Goal: Information Seeking & Learning: Learn about a topic

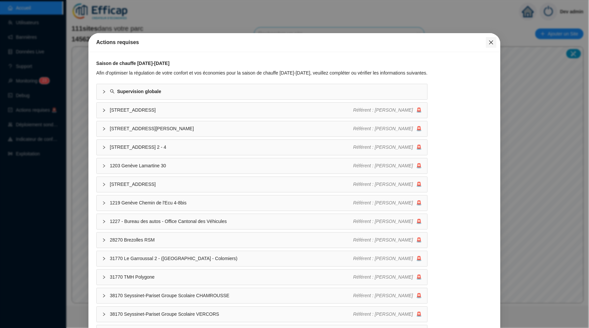
click at [491, 45] on button "Close" at bounding box center [491, 42] width 11 height 11
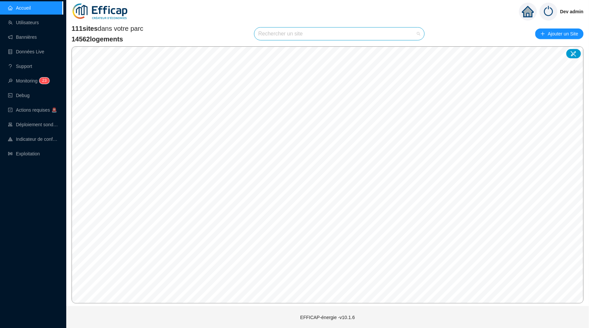
click at [359, 31] on input "search" at bounding box center [336, 33] width 156 height 13
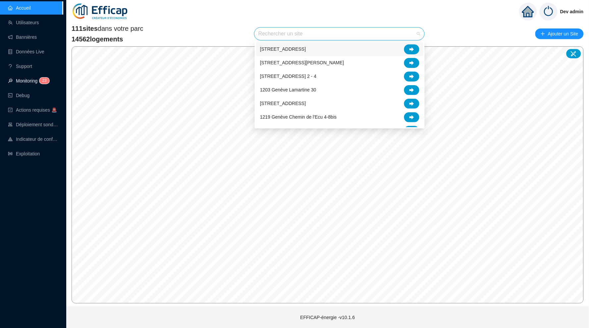
click at [34, 82] on link "Monitoring 2 3" at bounding box center [27, 80] width 39 height 5
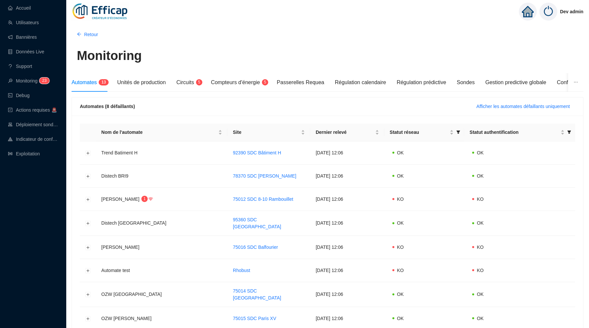
click at [465, 83] on div "Automates 1 3 Unités de production Circuits 5 Compteurs d'énergie 5 Passerelles…" at bounding box center [323, 82] width 503 height 19
click at [475, 83] on div "Sondes" at bounding box center [466, 83] width 18 height 8
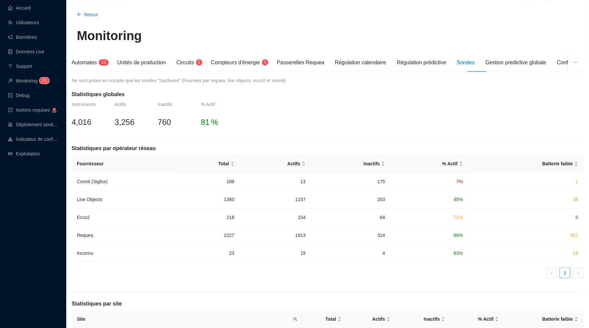
scroll to position [21, 0]
drag, startPoint x: 219, startPoint y: 178, endPoint x: 235, endPoint y: 177, distance: 15.3
click at [234, 178] on td "188" at bounding box center [207, 181] width 66 height 18
drag, startPoint x: 300, startPoint y: 181, endPoint x: 314, endPoint y: 180, distance: 13.6
click at [314, 180] on tr "Connit (Sigfox) 188 13 175 7 % 1" at bounding box center [328, 181] width 512 height 18
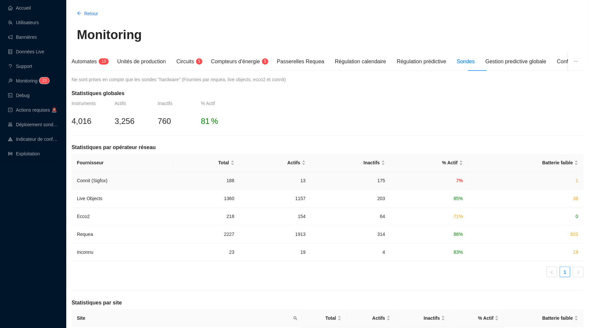
click at [560, 178] on td "1" at bounding box center [525, 181] width 115 height 18
click at [577, 178] on span "1" at bounding box center [577, 180] width 3 height 5
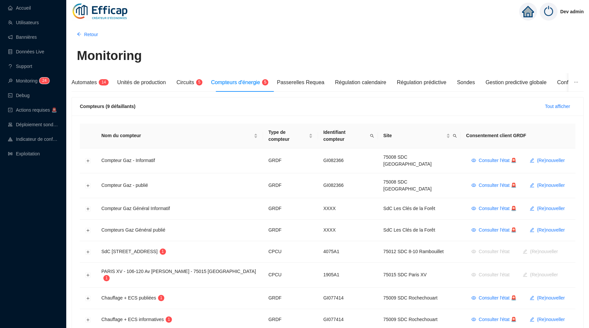
scroll to position [55, 0]
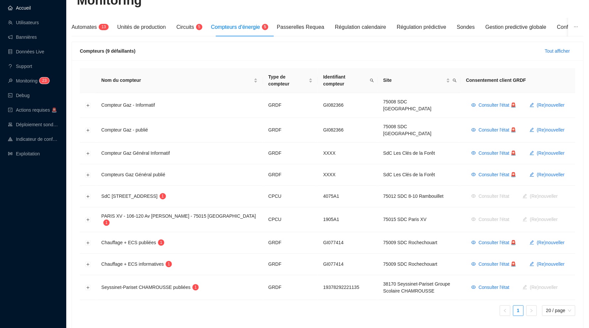
click at [31, 5] on link "Accueil" at bounding box center [19, 7] width 23 height 5
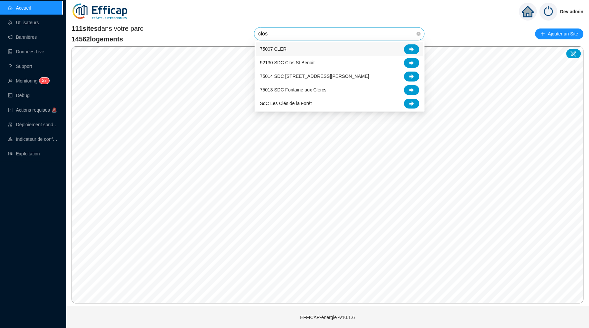
type input "clos"
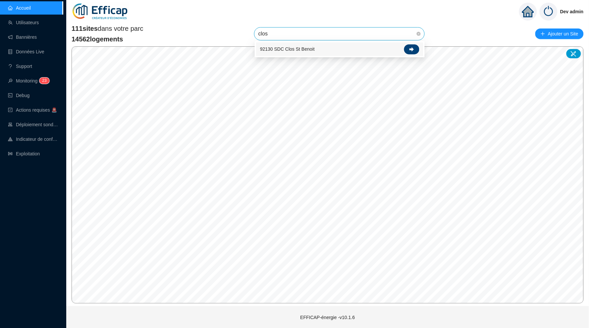
click at [413, 48] on icon at bounding box center [411, 49] width 5 height 4
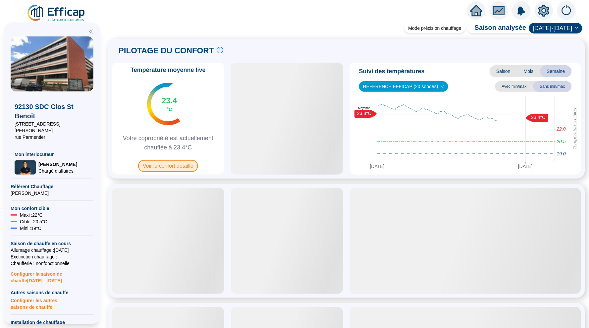
click at [186, 165] on span "Voir le confort détaillé" at bounding box center [168, 166] width 60 height 12
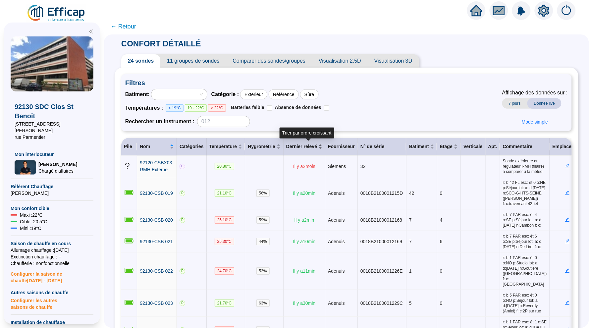
click at [322, 144] on div "Dernier relevé" at bounding box center [304, 146] width 36 height 7
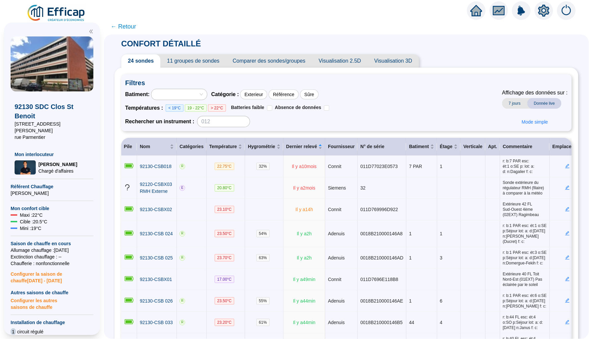
click at [133, 24] on span "← Retour" at bounding box center [124, 26] width 26 height 9
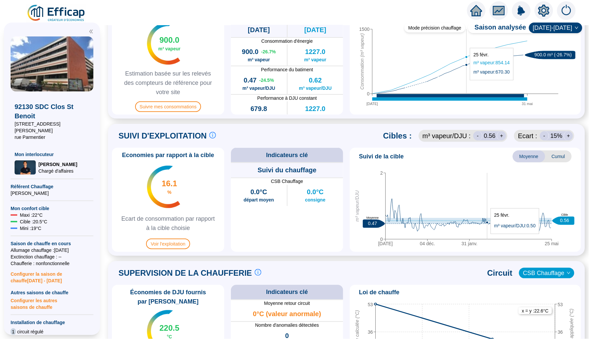
scroll to position [220, 0]
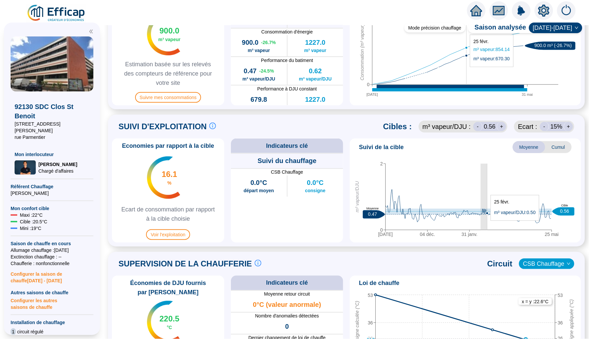
drag, startPoint x: 481, startPoint y: 224, endPoint x: 488, endPoint y: 224, distance: 6.6
click at [488, 224] on icon "[DATE] déc. [DATE] mai 0 2 m³ vapeur/DJU 0.47 Moyenne 0.56 Cible" at bounding box center [465, 198] width 226 height 83
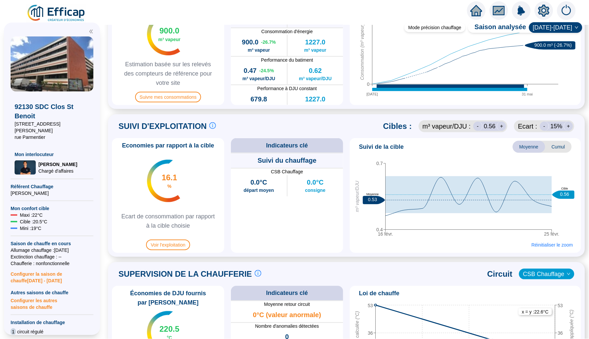
click at [430, 251] on div "Suivi de la cible Moyenne Cumul [DATE] févr. 0.4 0.7 m³ vapeur/DJU 0.53 Moyenne…" at bounding box center [465, 195] width 231 height 115
drag, startPoint x: 424, startPoint y: 203, endPoint x: 427, endPoint y: 194, distance: 8.8
click at [427, 194] on icon at bounding box center [79, 194] width 4231 height 37
click at [543, 245] on span "Réinitialiser le zoom" at bounding box center [552, 244] width 41 height 7
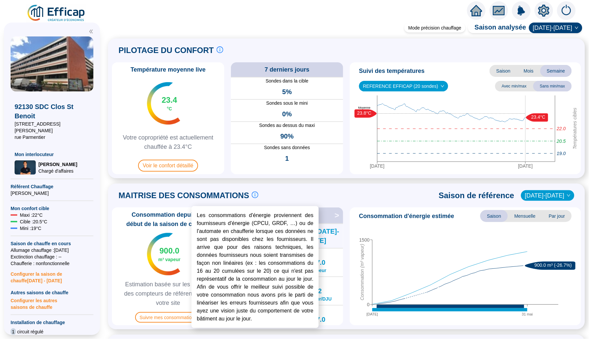
scroll to position [0, 0]
